Goal: Task Accomplishment & Management: Manage account settings

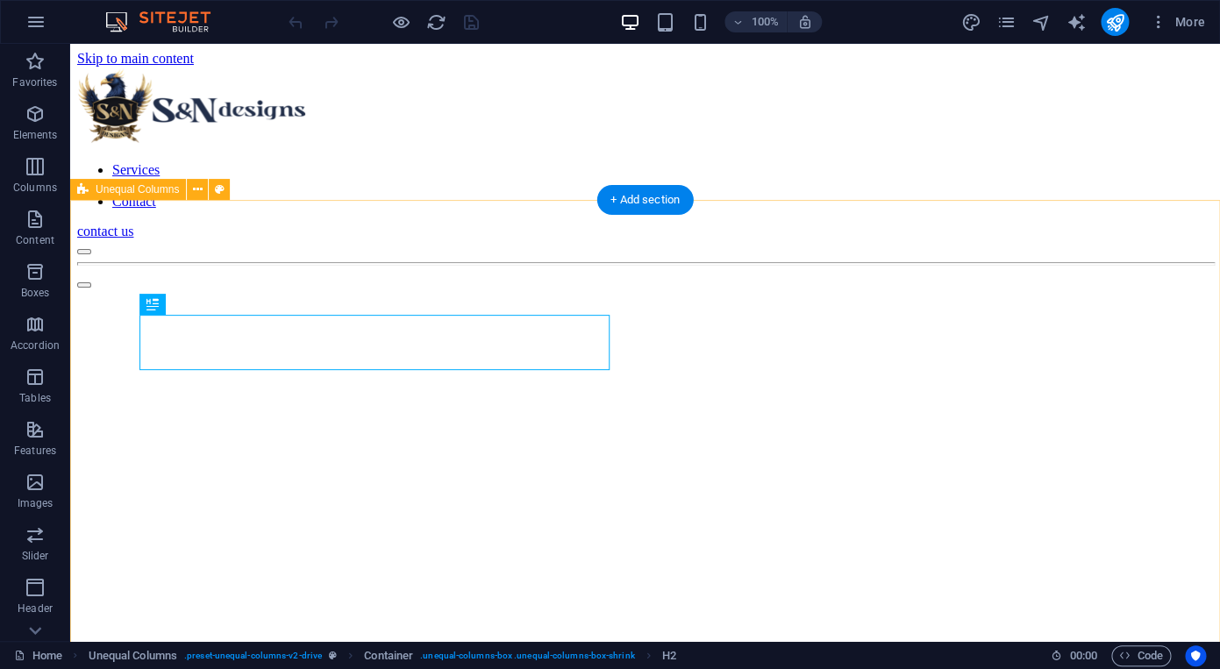
scroll to position [550, 0]
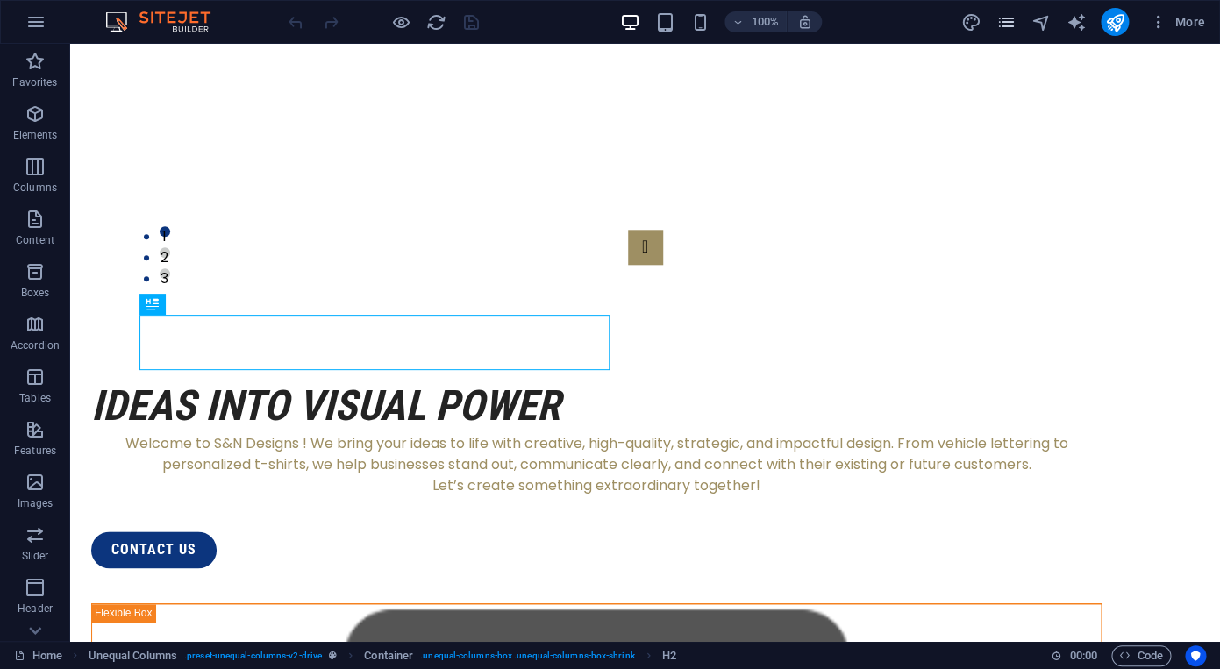
click at [1017, 22] on span "pages" at bounding box center [1006, 22] width 21 height 20
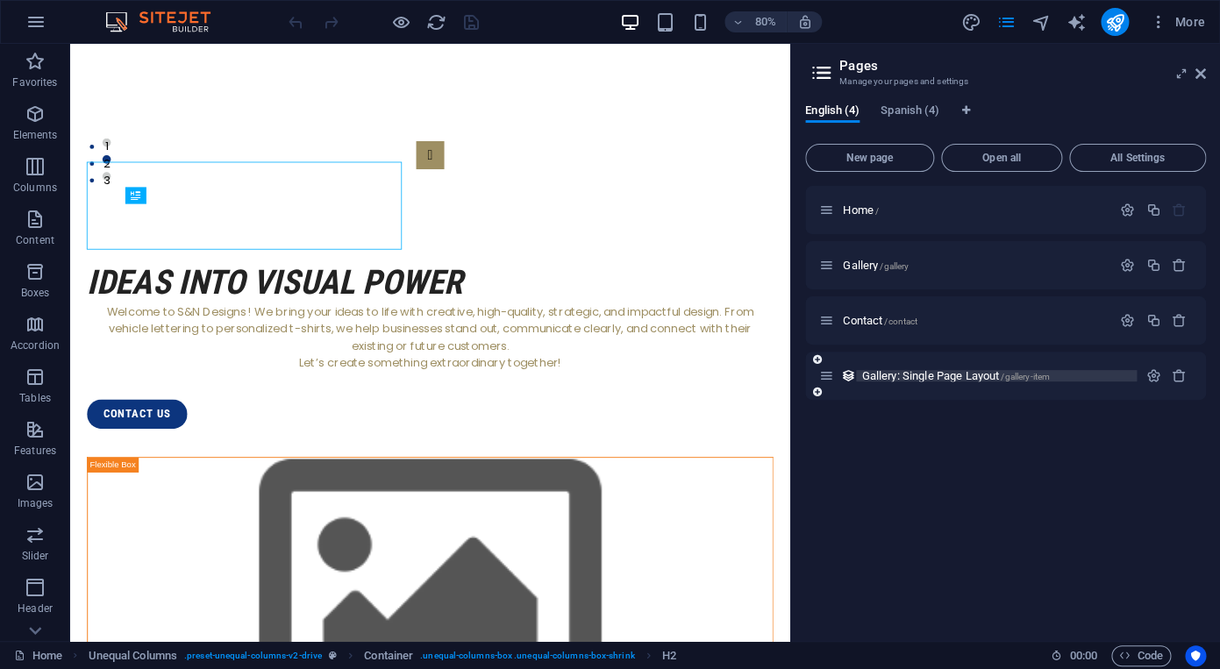
click at [965, 379] on span "Gallery: Single Page Layout /gallery-item" at bounding box center [956, 375] width 189 height 13
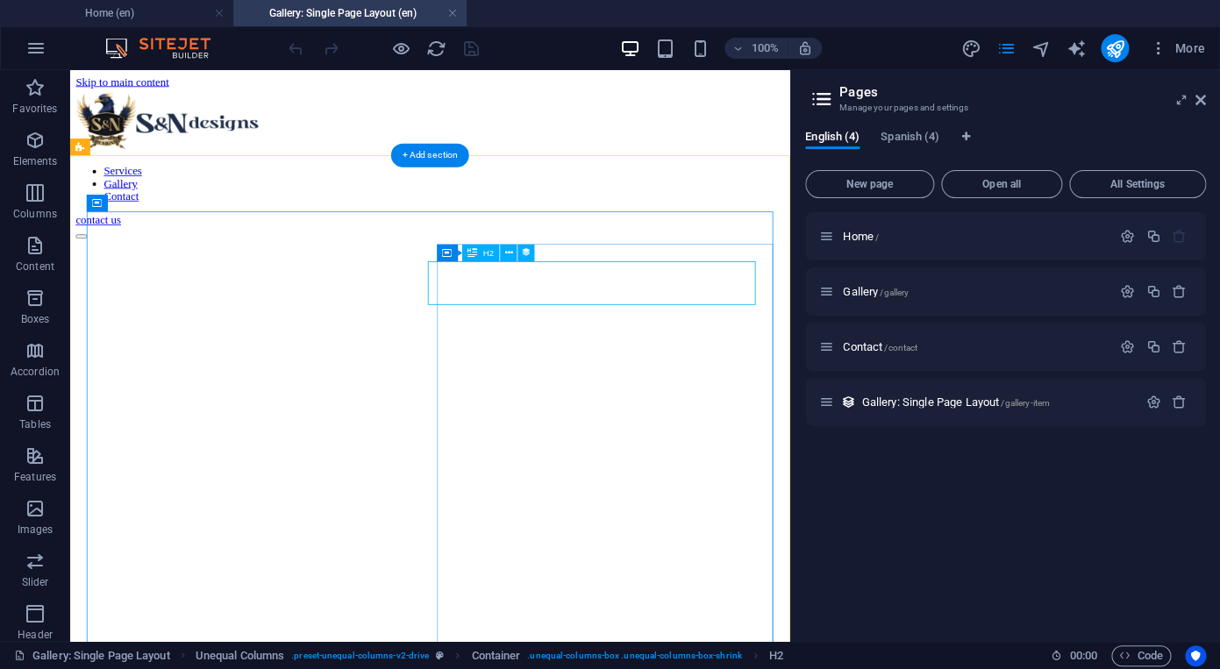
scroll to position [0, 0]
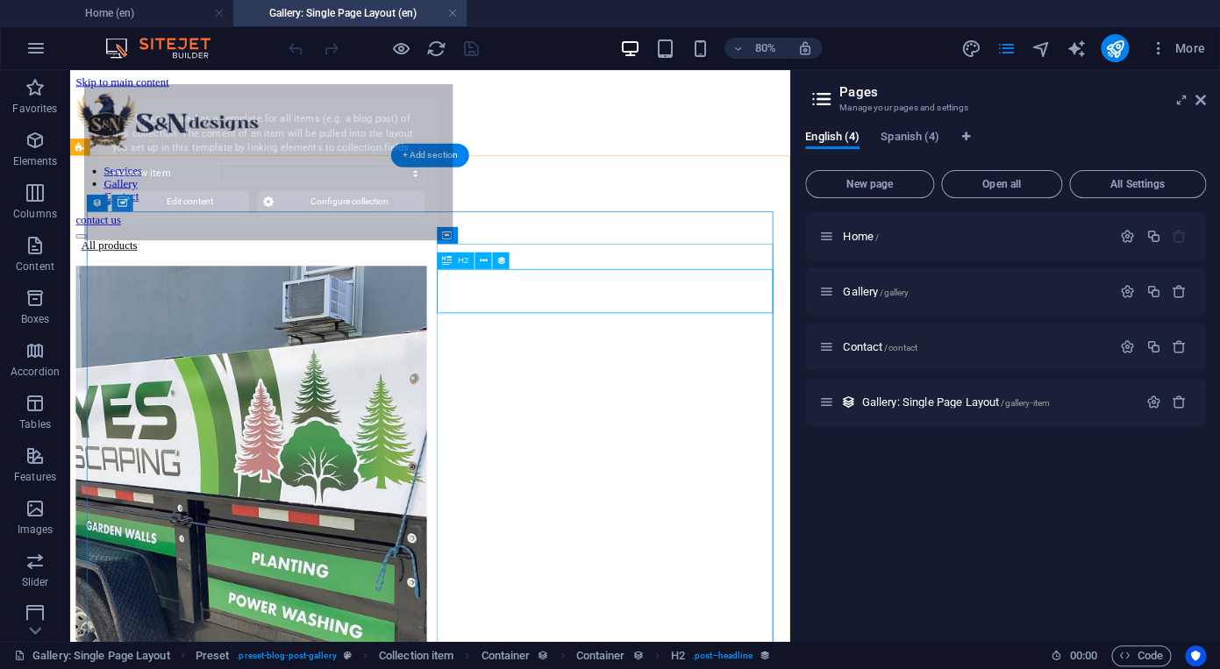
select select "68b1be681d3f8e680f01ef10"
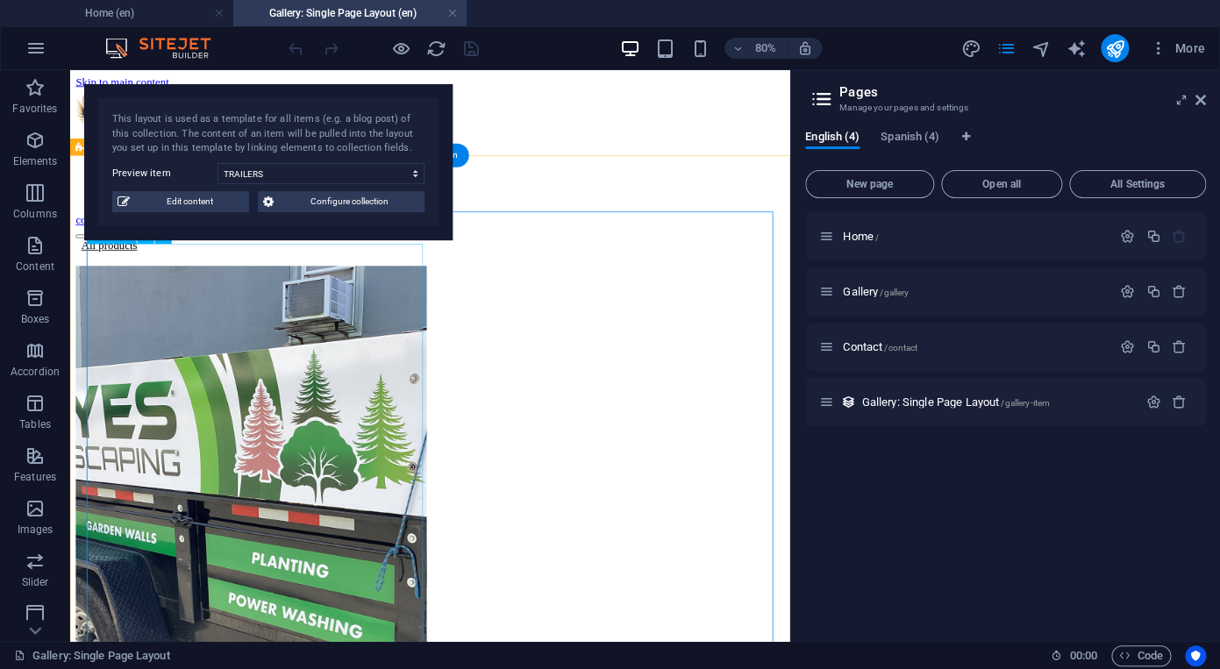
click at [337, 452] on figure at bounding box center [520, 646] width 886 height 662
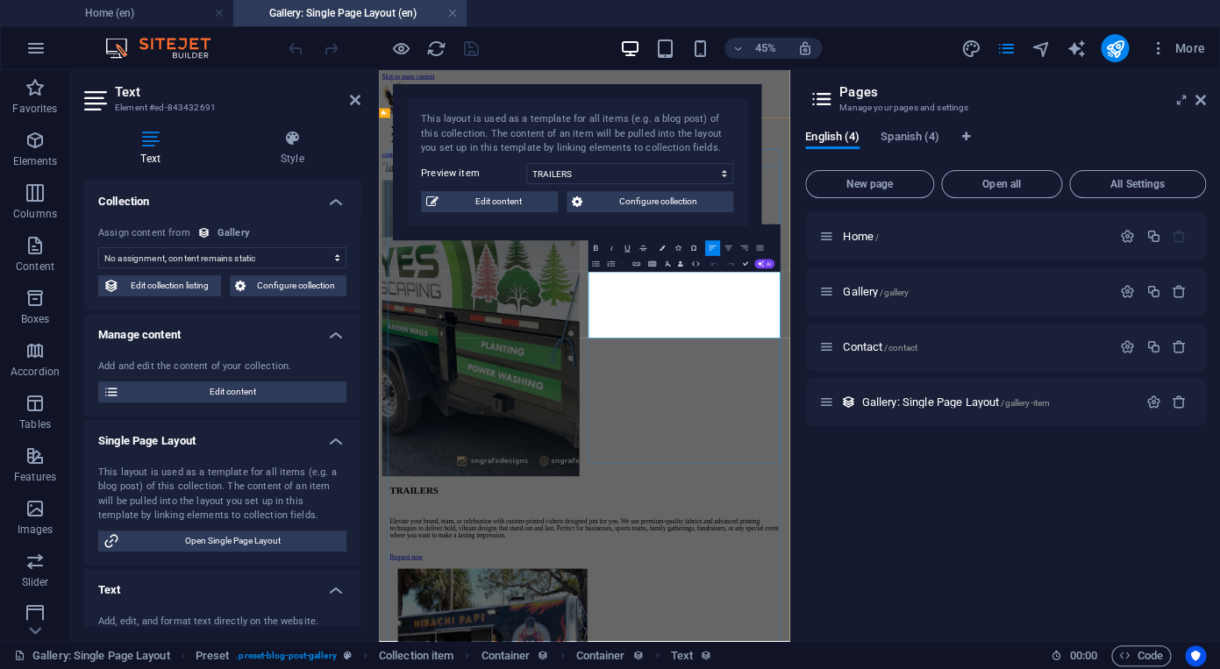
click at [1201, 100] on icon at bounding box center [1201, 100] width 11 height 14
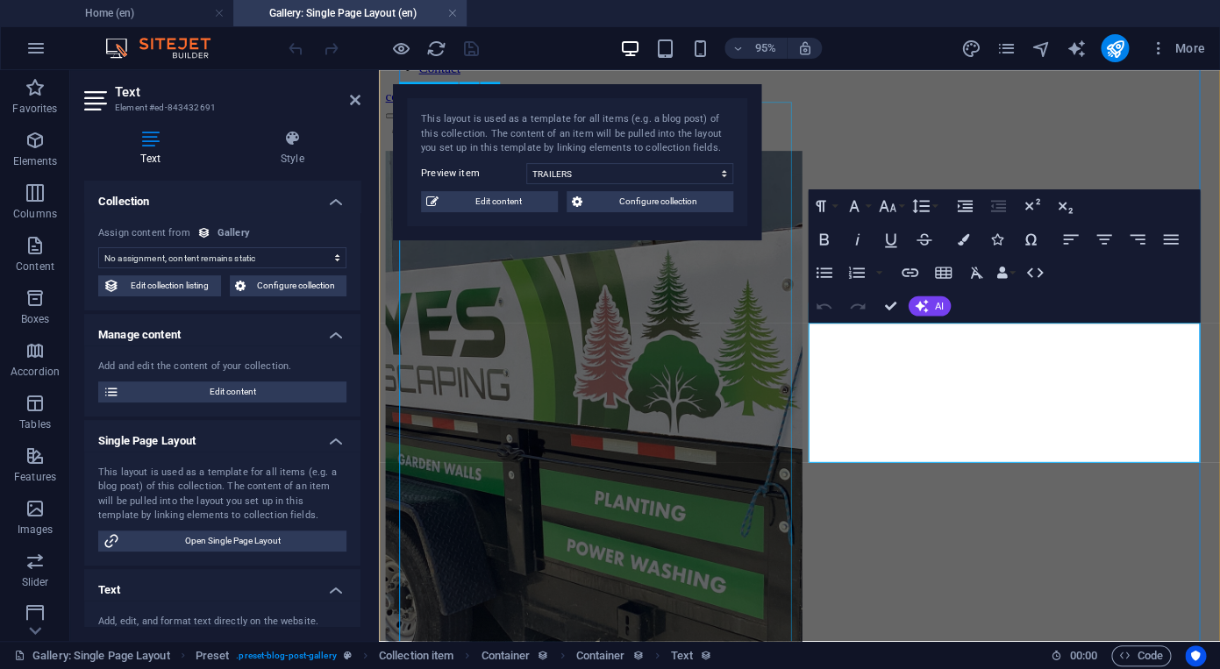
scroll to position [184, 0]
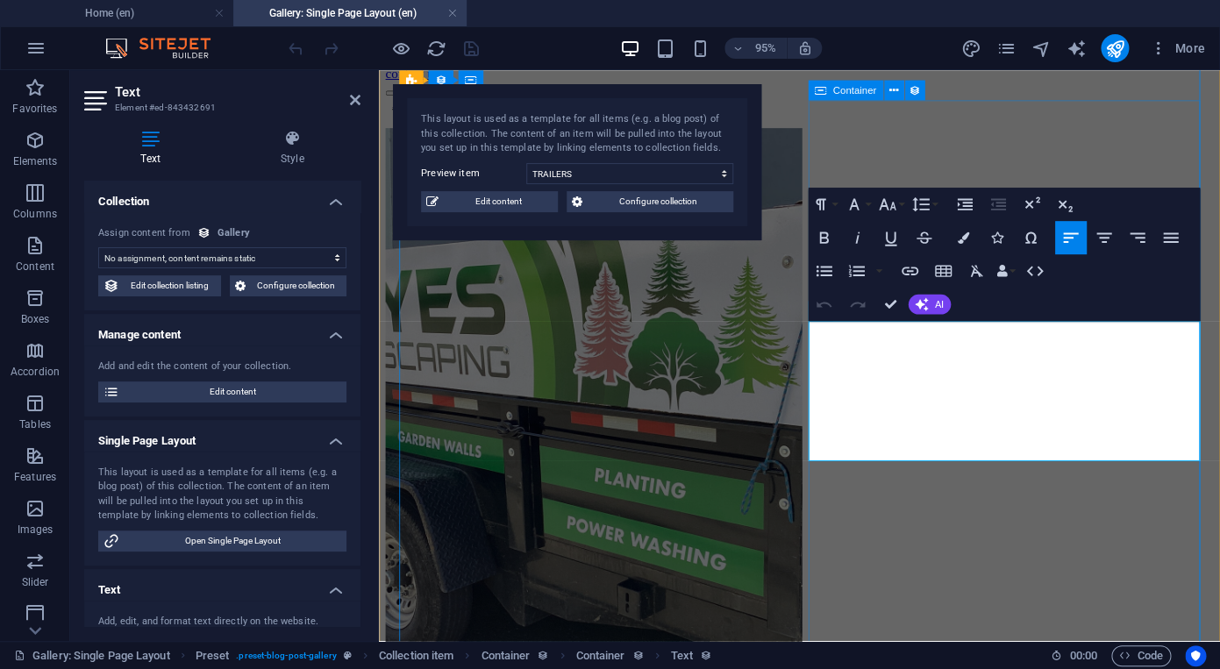
drag, startPoint x: 985, startPoint y: 466, endPoint x: 802, endPoint y: 333, distance: 226.2
drag, startPoint x: 842, startPoint y: 347, endPoint x: 826, endPoint y: 347, distance: 16.7
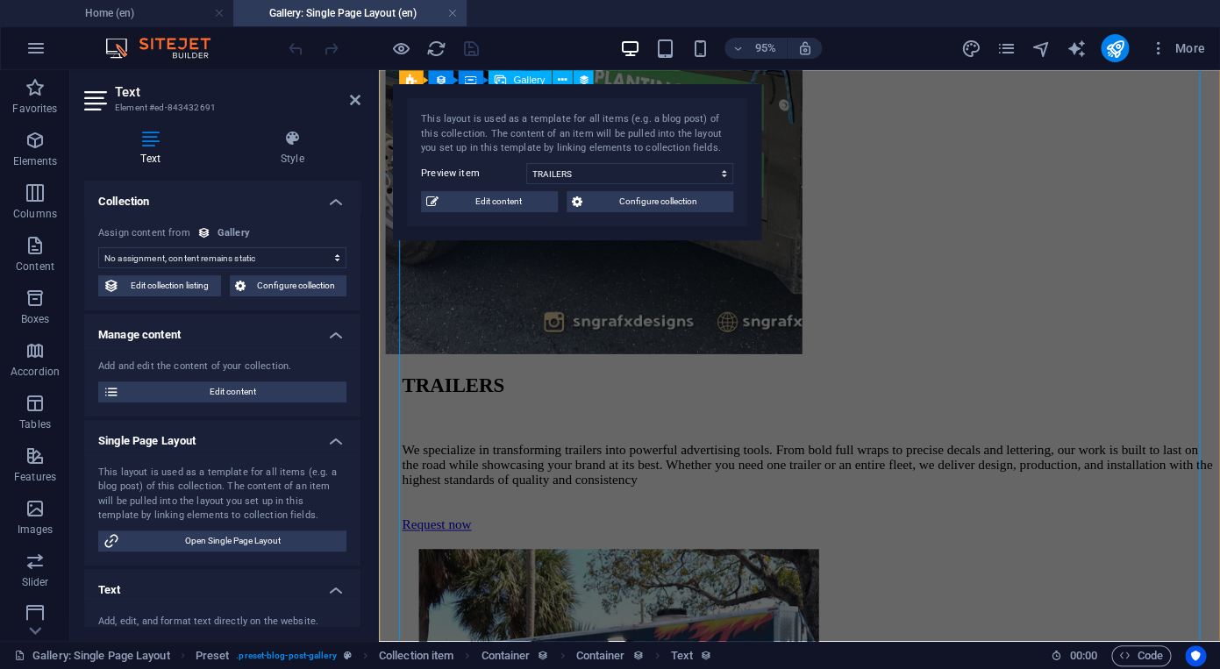
scroll to position [47, 0]
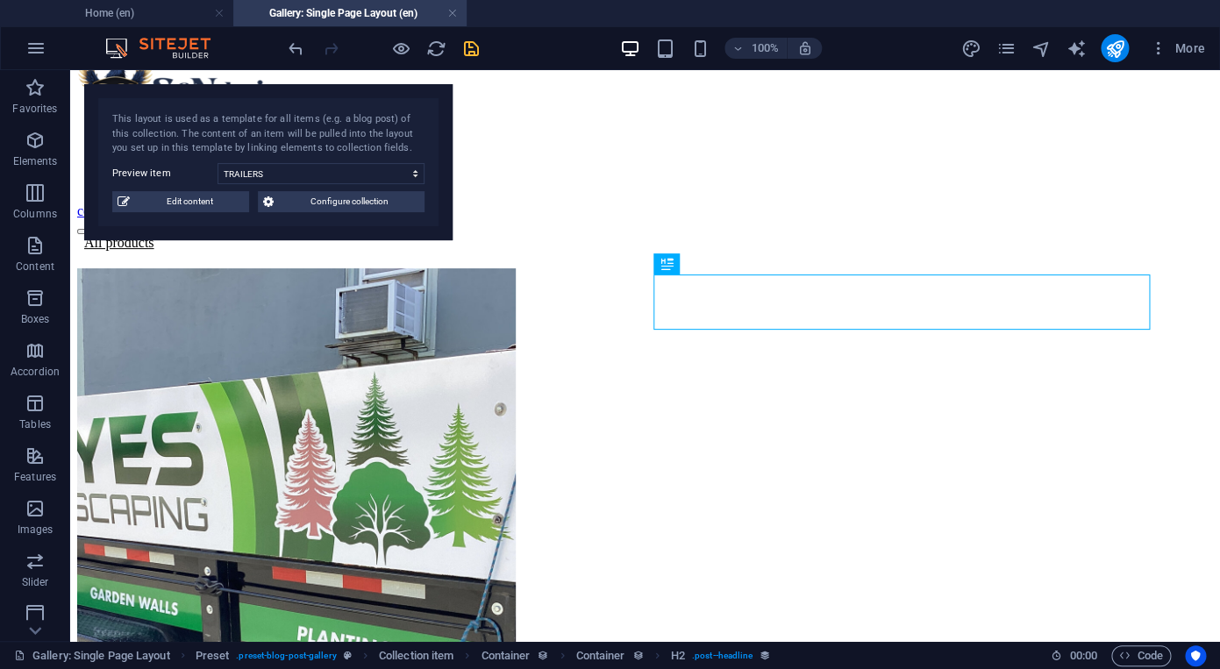
click at [478, 58] on icon "save" at bounding box center [472, 49] width 20 height 20
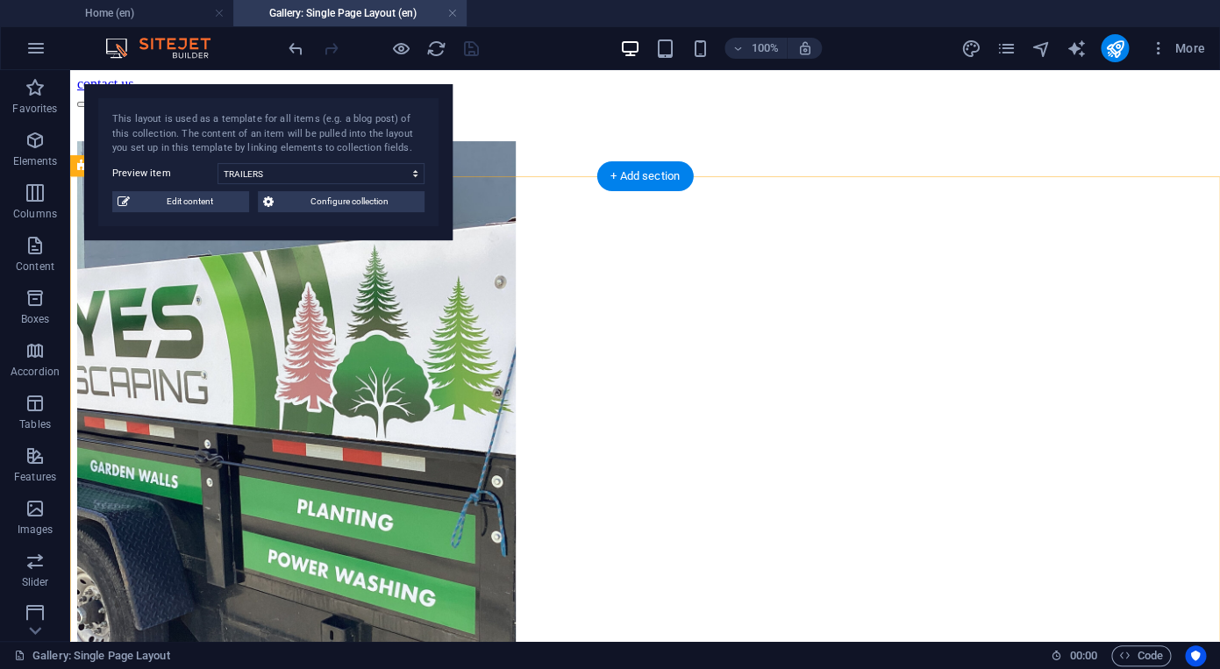
scroll to position [0, 0]
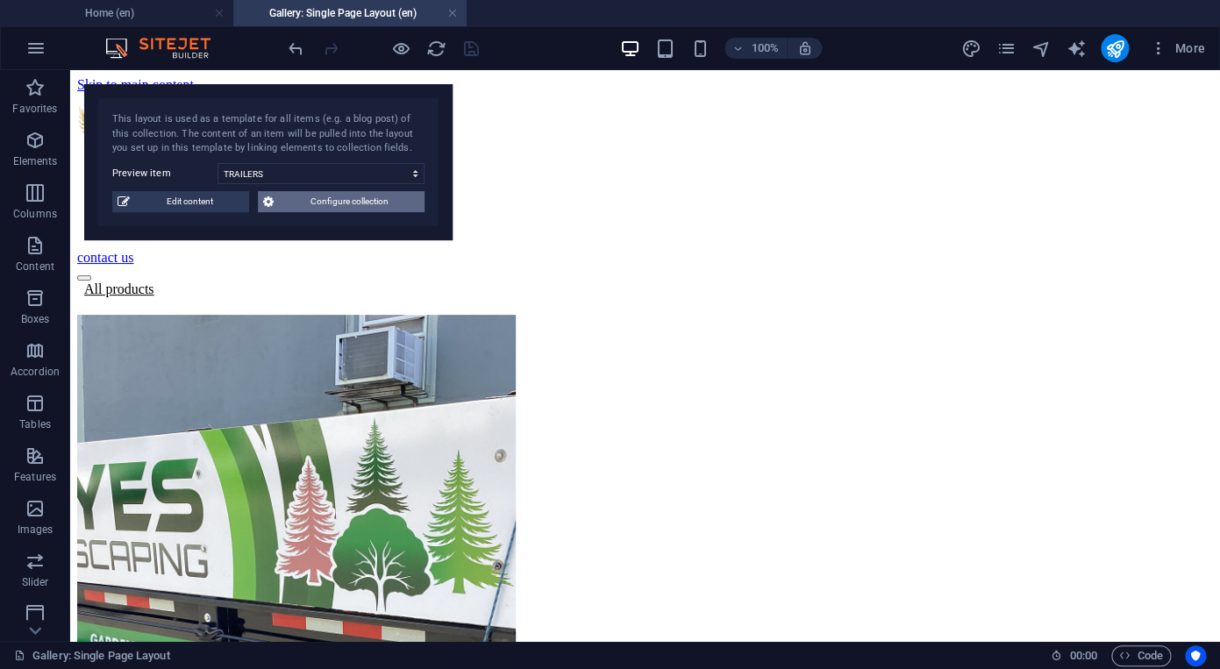
click at [348, 205] on span "Configure collection" at bounding box center [349, 201] width 140 height 21
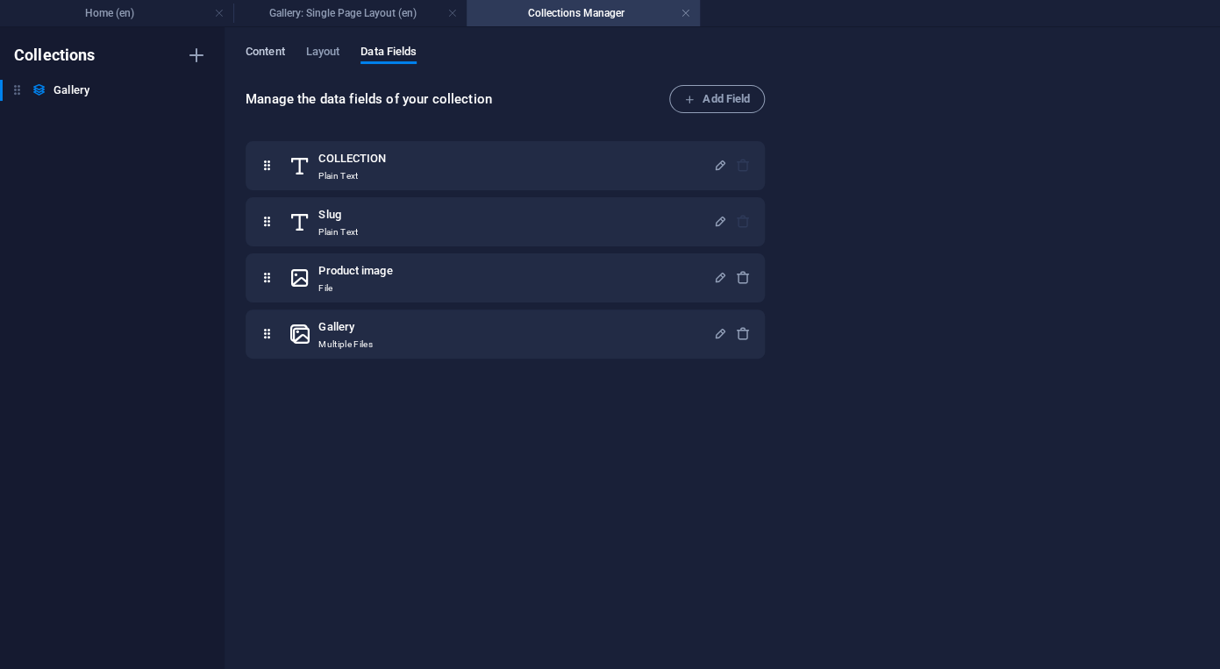
click at [274, 56] on span "Content" at bounding box center [265, 53] width 39 height 25
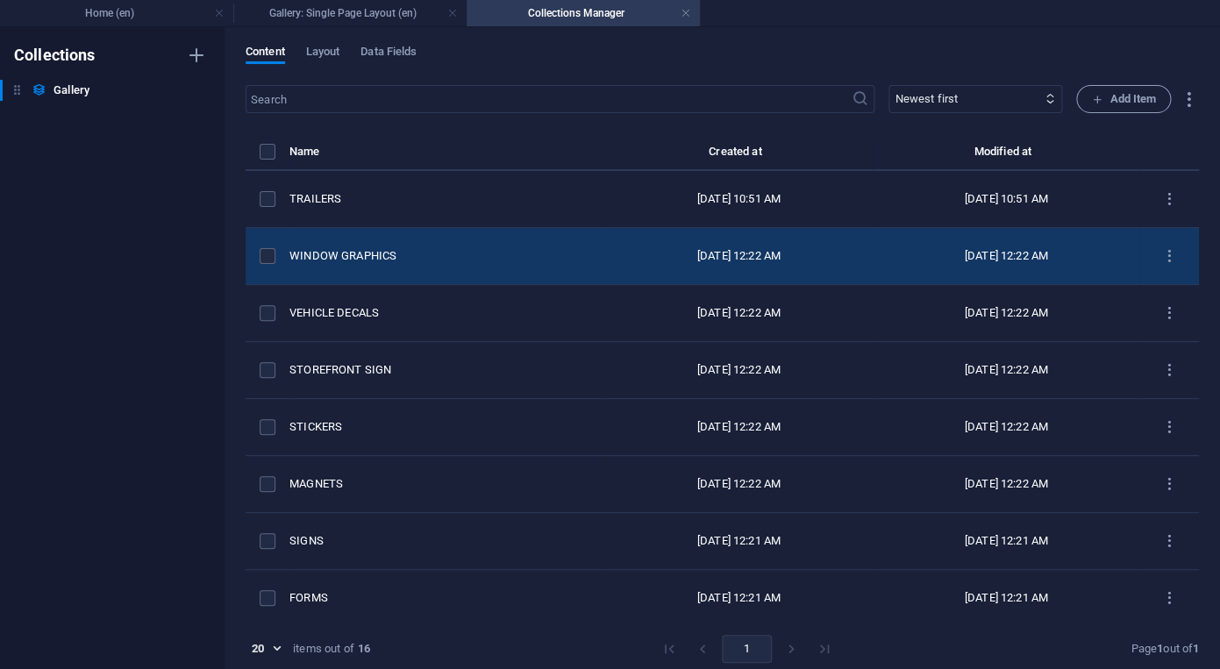
click at [339, 259] on div "WINDOW GRAPHICS" at bounding box center [441, 256] width 302 height 16
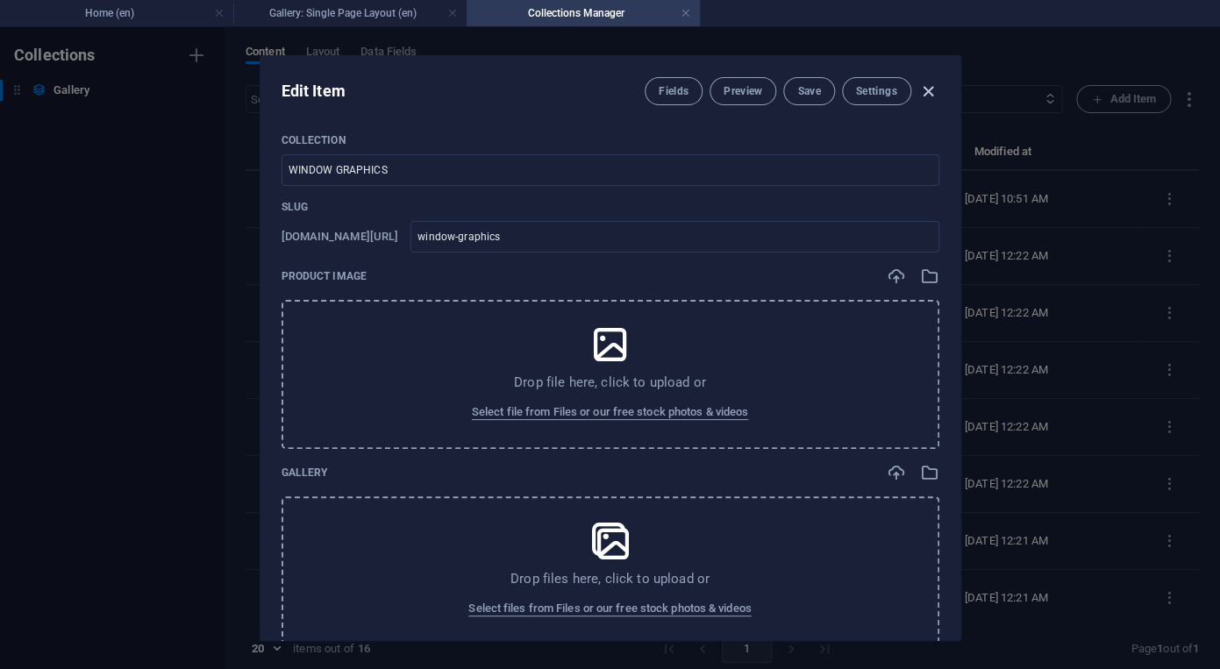
click at [935, 89] on icon "button" at bounding box center [929, 92] width 20 height 20
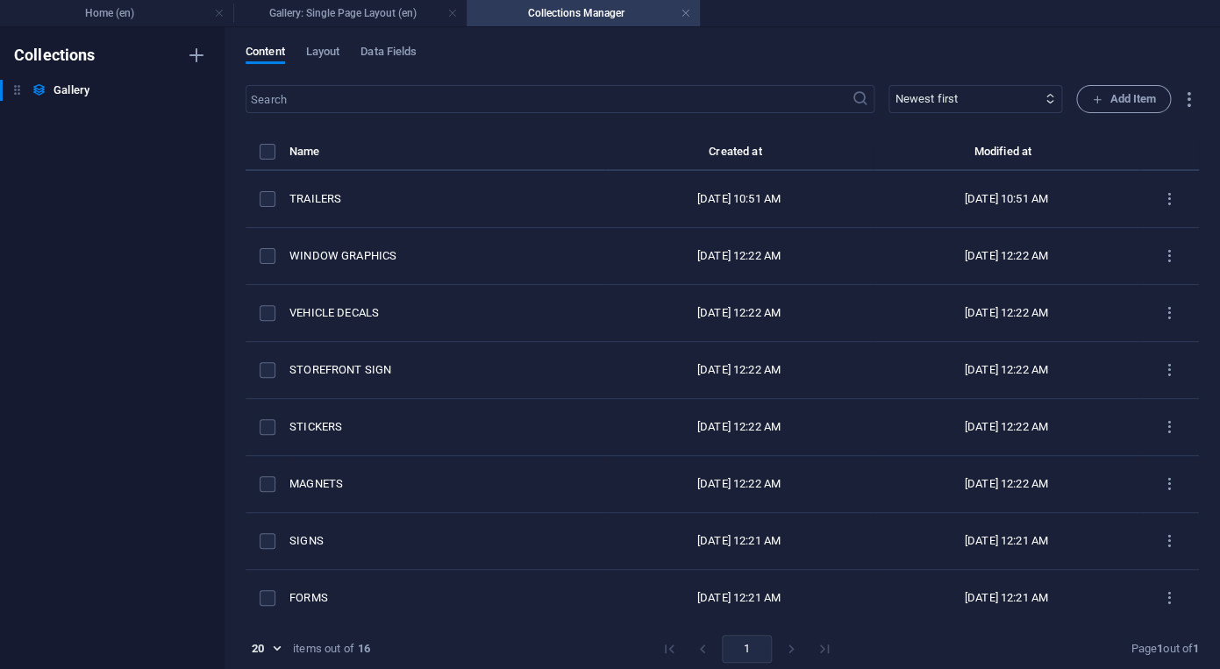
type input "window-graphics"
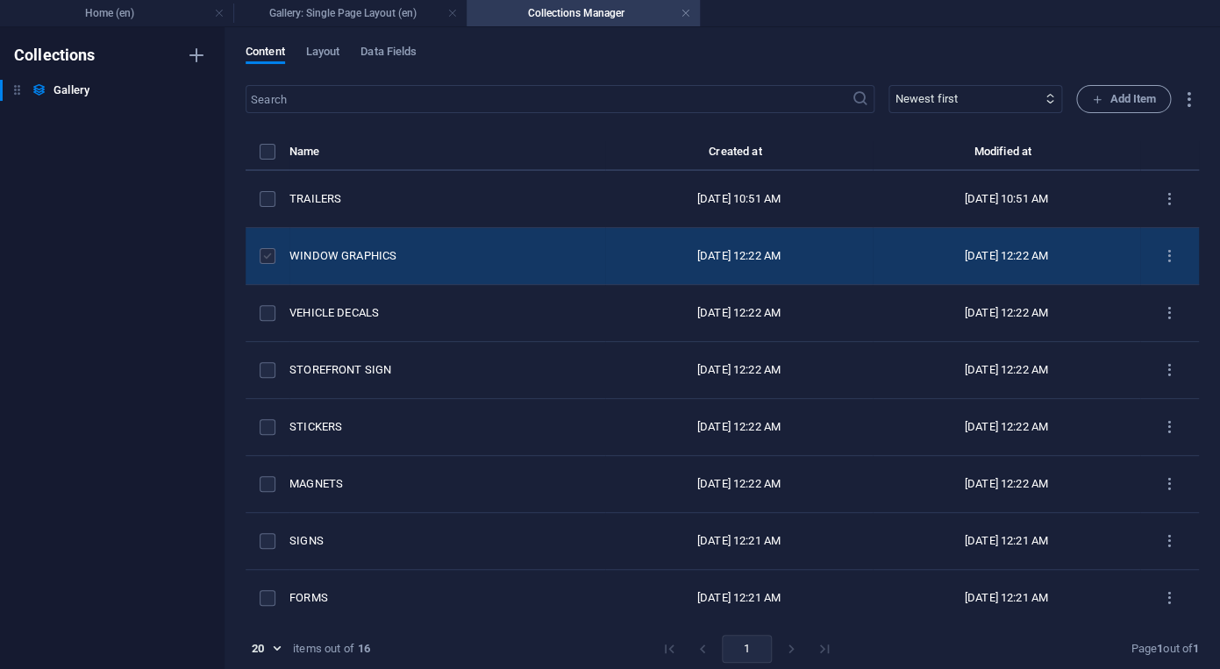
click at [269, 255] on label "items list" at bounding box center [268, 256] width 16 height 16
click at [0, 0] on input "items list" at bounding box center [0, 0] width 0 height 0
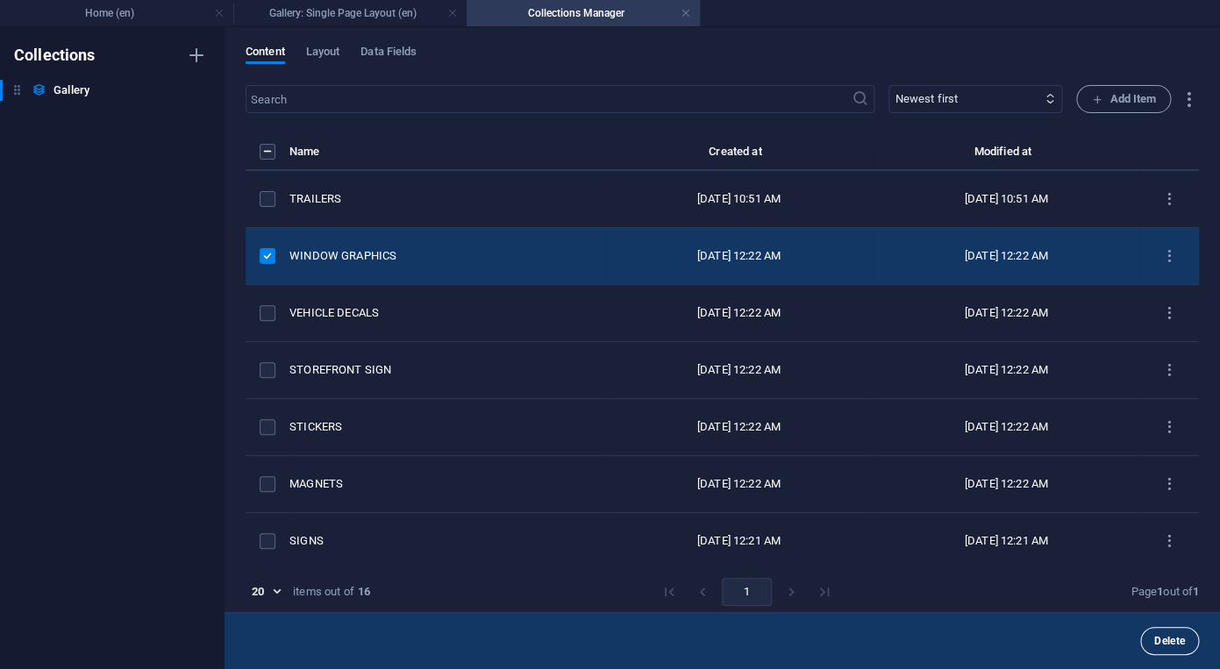
click at [1172, 639] on span "Delete" at bounding box center [1170, 641] width 31 height 11
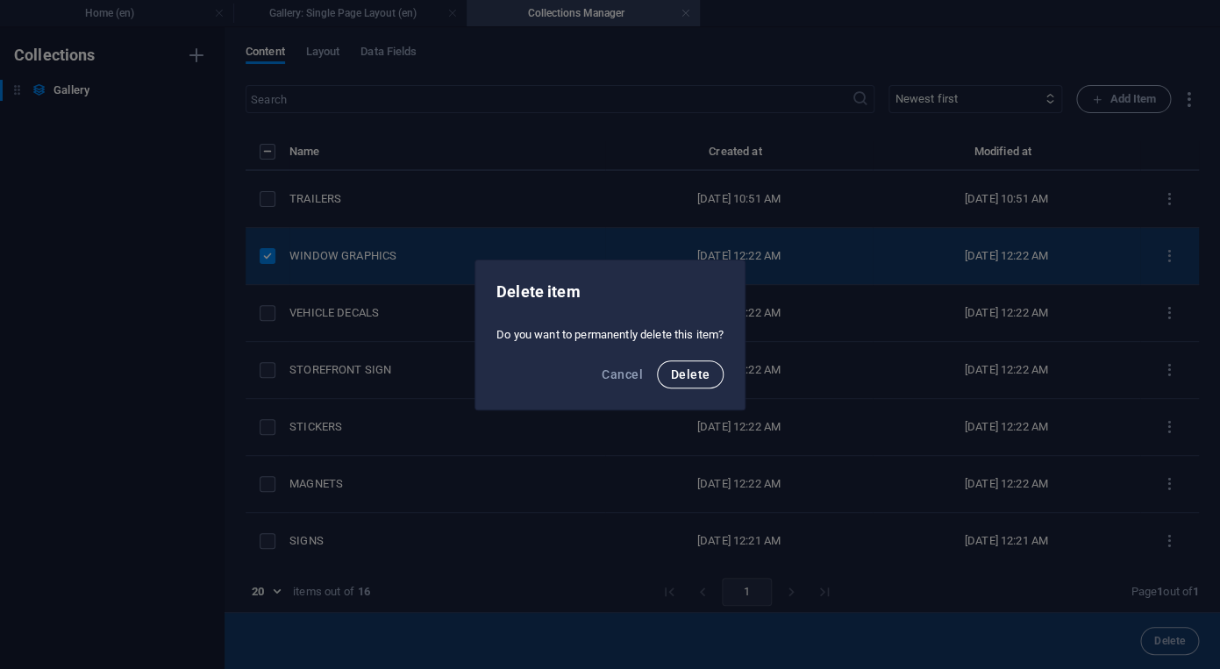
click at [703, 382] on button "Delete" at bounding box center [690, 375] width 67 height 28
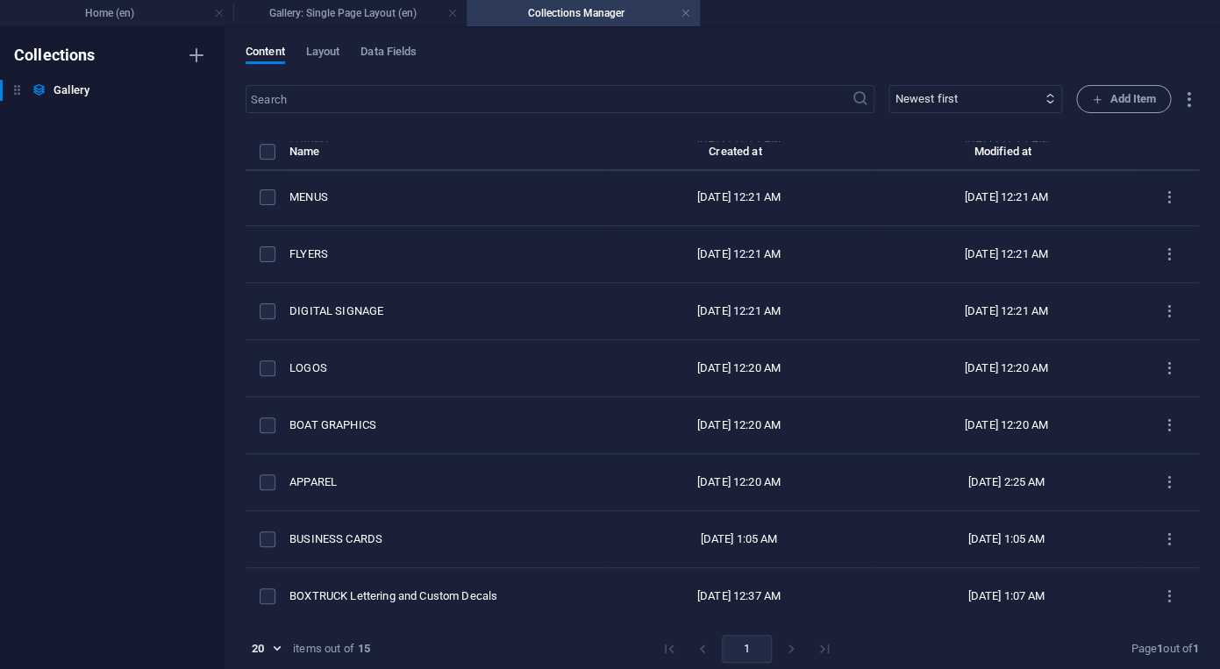
scroll to position [405, 0]
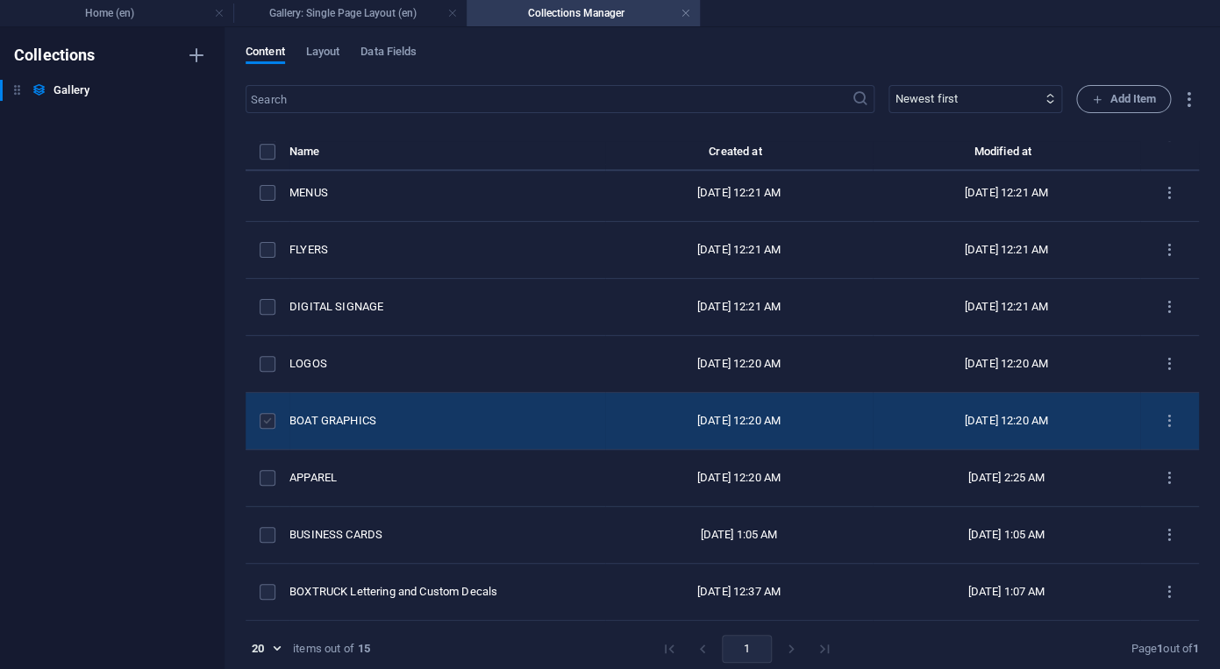
click at [267, 427] on label "items list" at bounding box center [268, 421] width 16 height 16
click at [0, 0] on input "items list" at bounding box center [0, 0] width 0 height 0
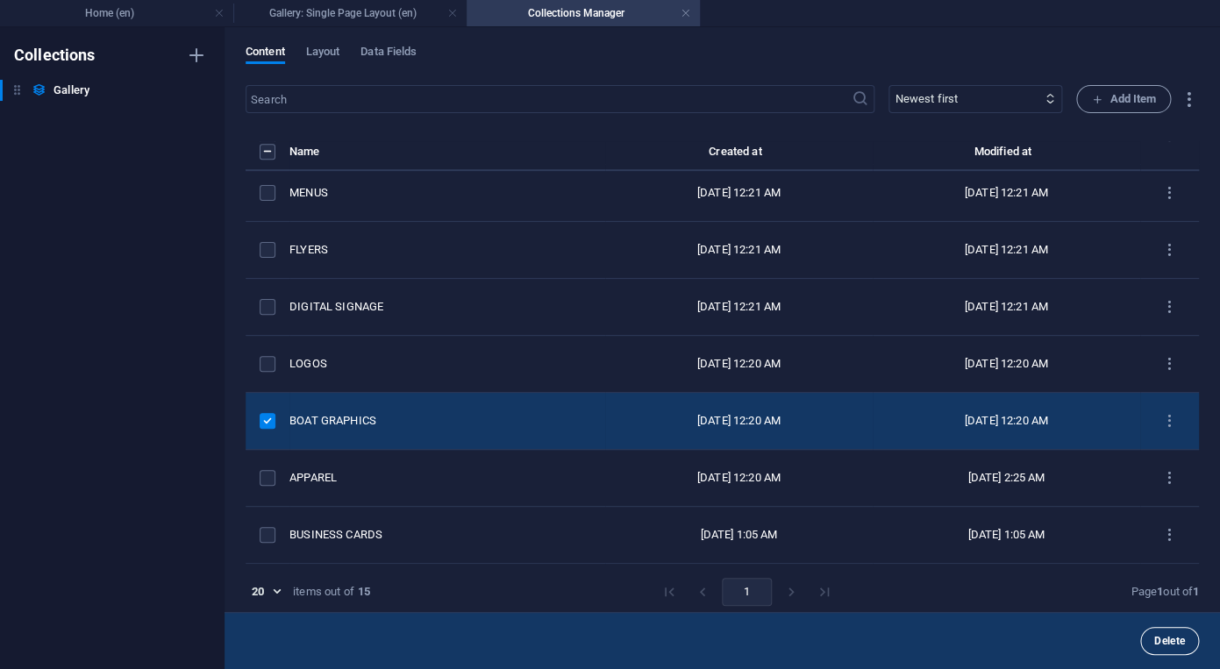
click at [1161, 645] on span "Delete" at bounding box center [1170, 641] width 31 height 11
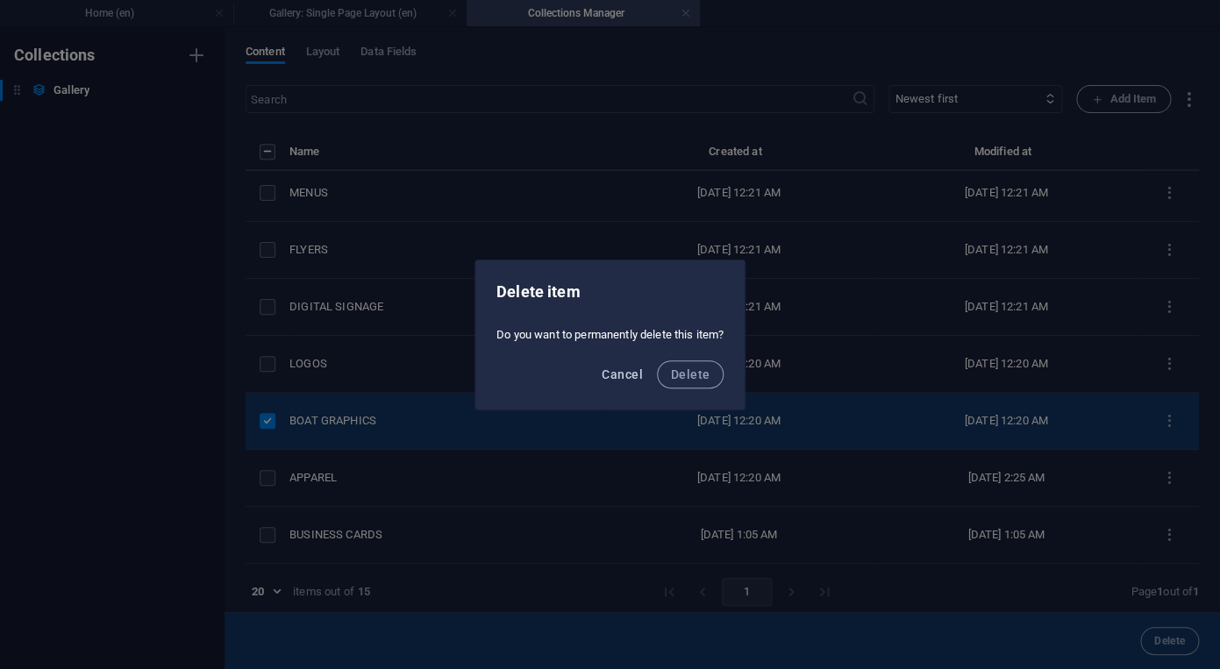
click at [632, 376] on span "Cancel" at bounding box center [622, 375] width 40 height 14
